Goal: Information Seeking & Learning: Learn about a topic

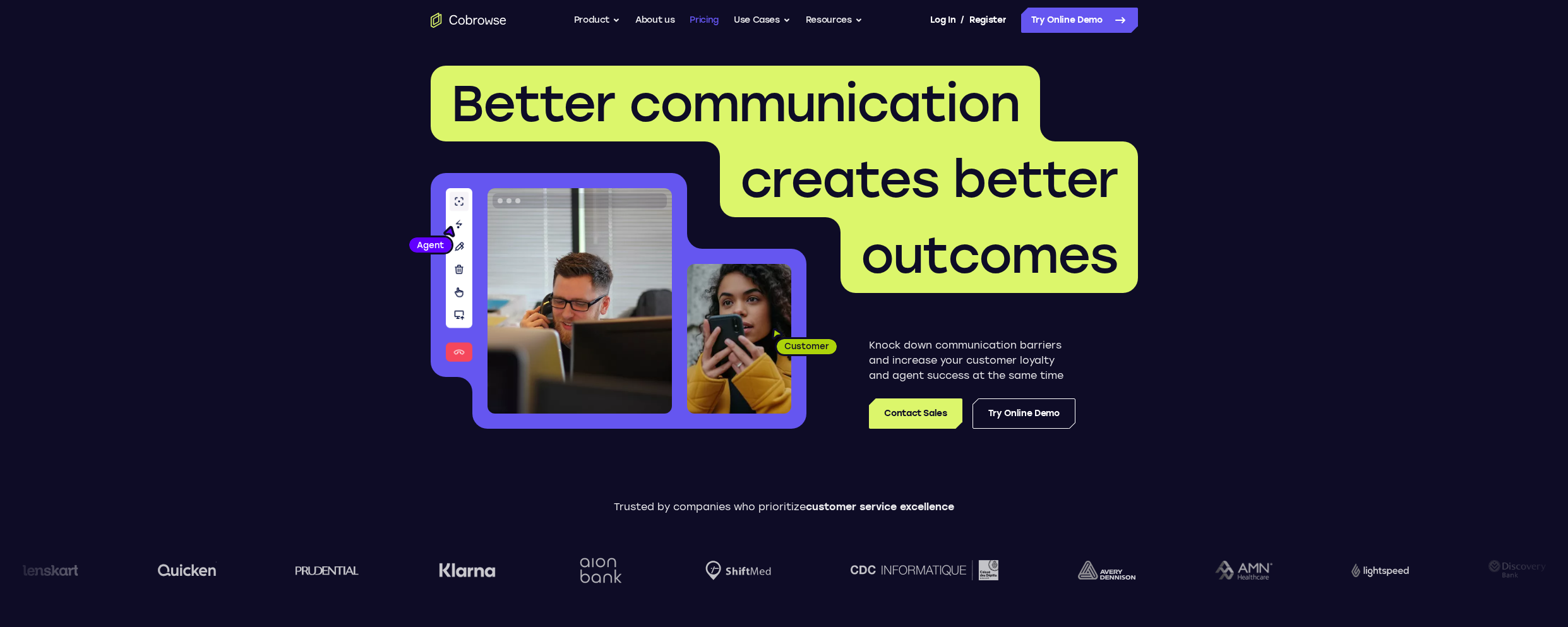
click at [710, 18] on link "Pricing" at bounding box center [704, 20] width 29 height 26
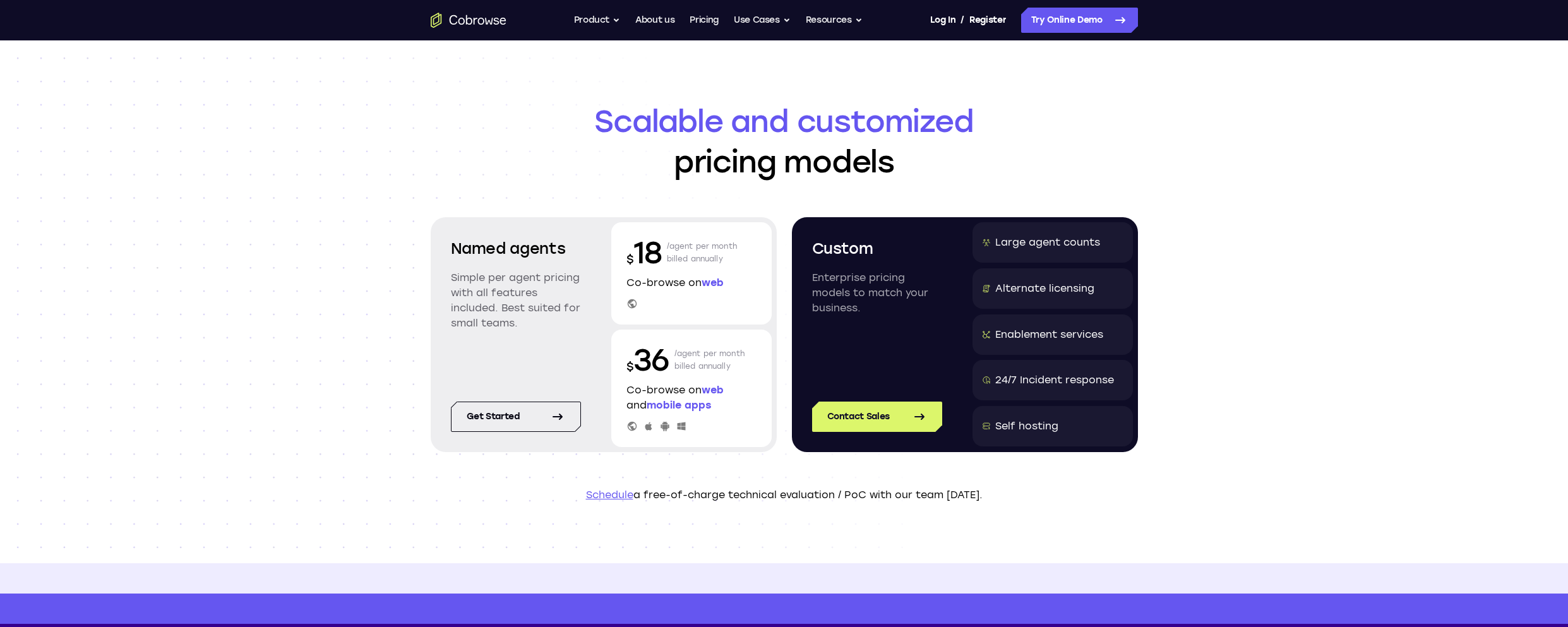
click at [347, 222] on div "Scalable and customized pricing models Named agents Simple per agent pricing wi…" at bounding box center [784, 302] width 1568 height 523
click at [1035, 427] on div "Self hosting" at bounding box center [1027, 426] width 63 height 15
click at [1300, 385] on div "Scalable and customized pricing models Named agents Simple per agent pricing wi…" at bounding box center [784, 302] width 1568 height 523
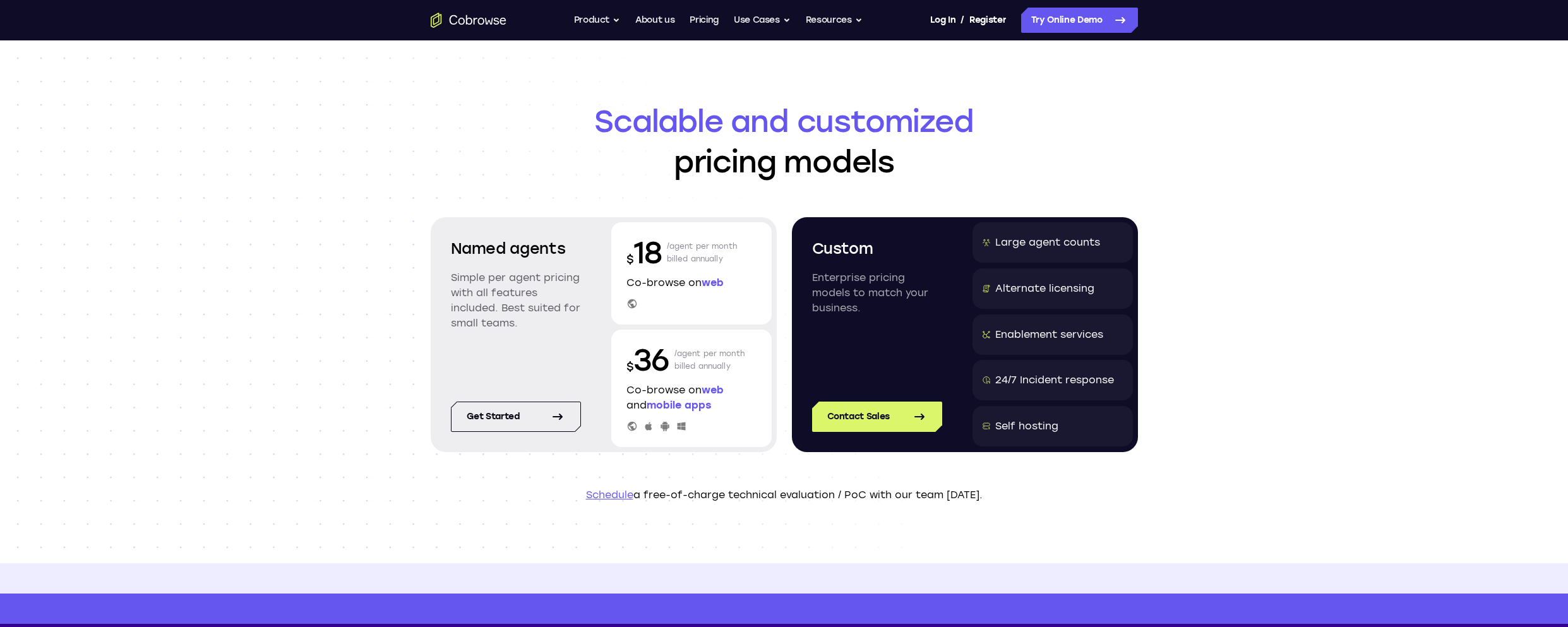
click at [1302, 384] on div "Scalable and customized pricing models Named agents Simple per agent pricing wi…" at bounding box center [784, 302] width 1568 height 523
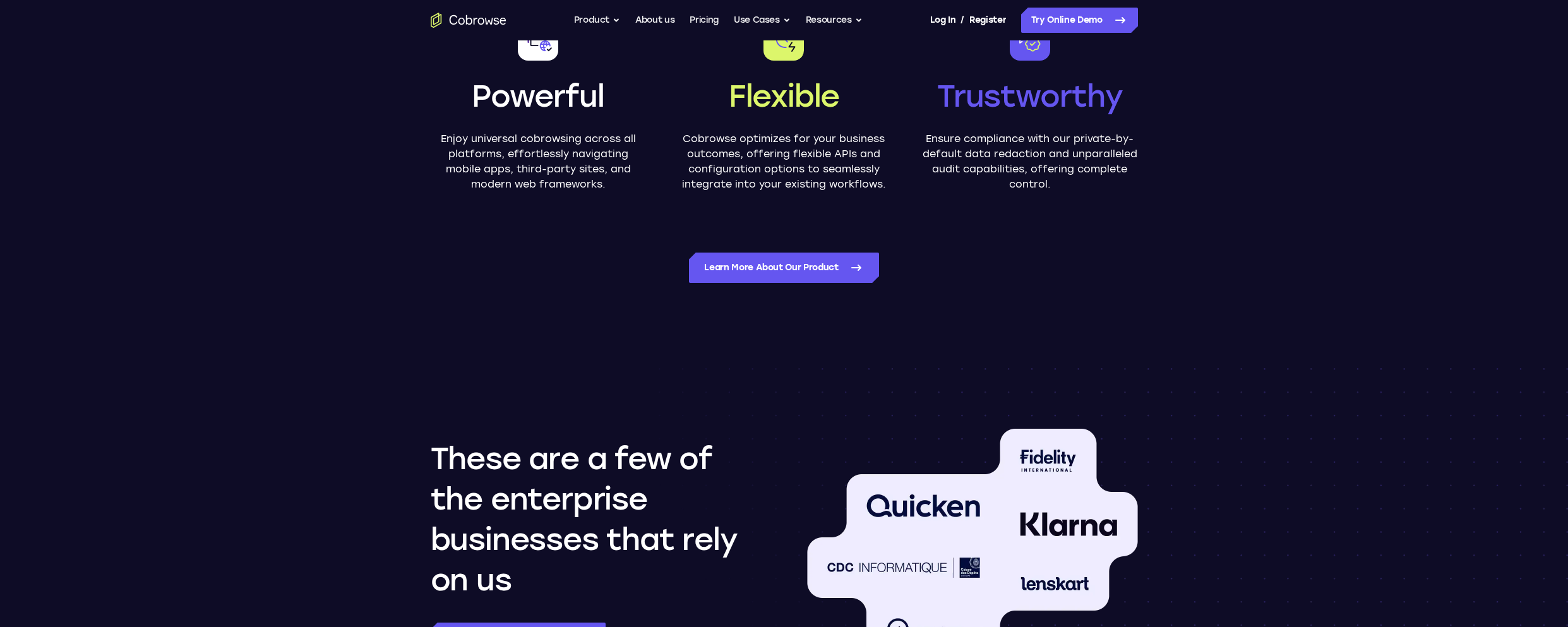
scroll to position [1073, 0]
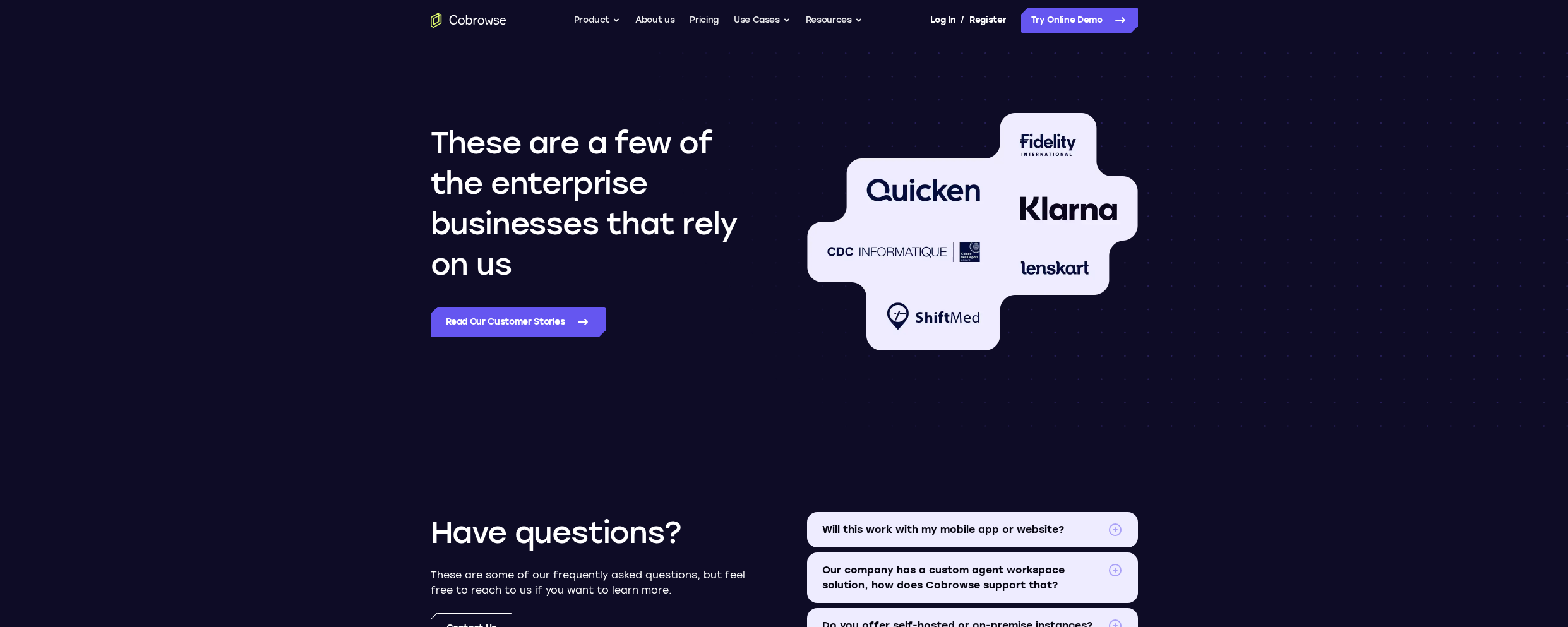
click at [1305, 379] on section "These are a few of the enterprise businesses that rely on us Read our customer …" at bounding box center [784, 241] width 1568 height 379
